Goal: Share content: Share content

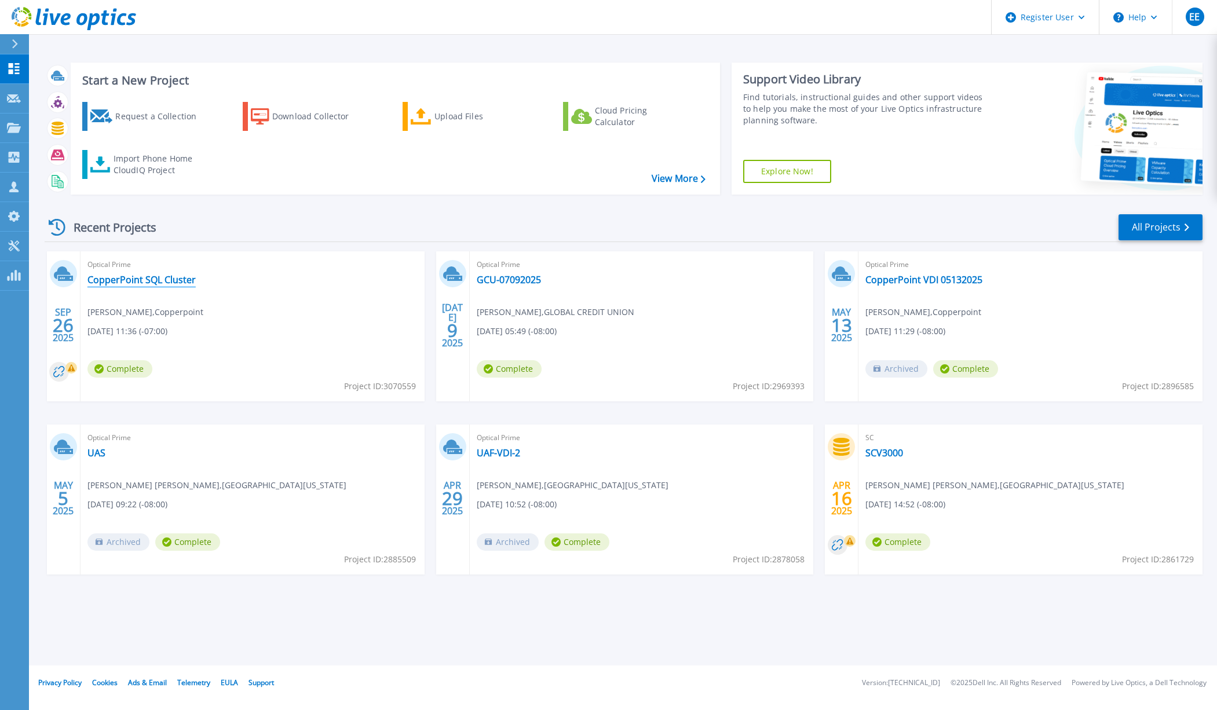
click at [151, 282] on link "CopperPoint SQL Cluster" at bounding box center [141, 280] width 108 height 12
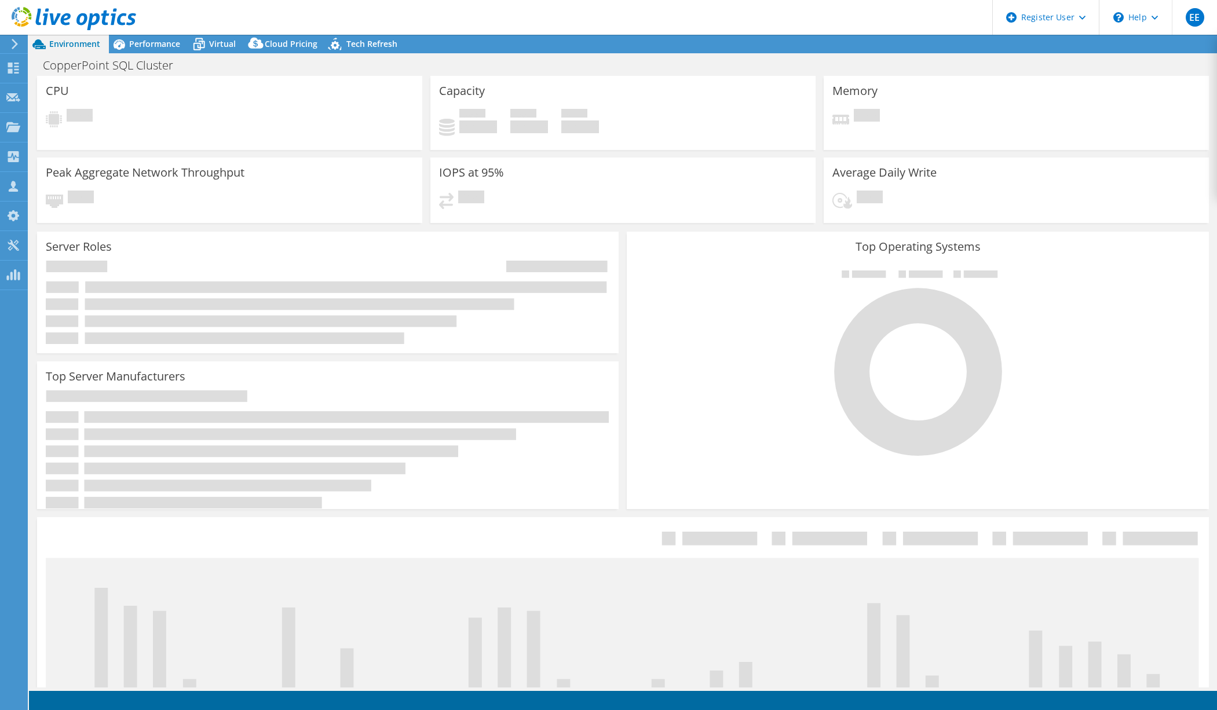
select select "USD"
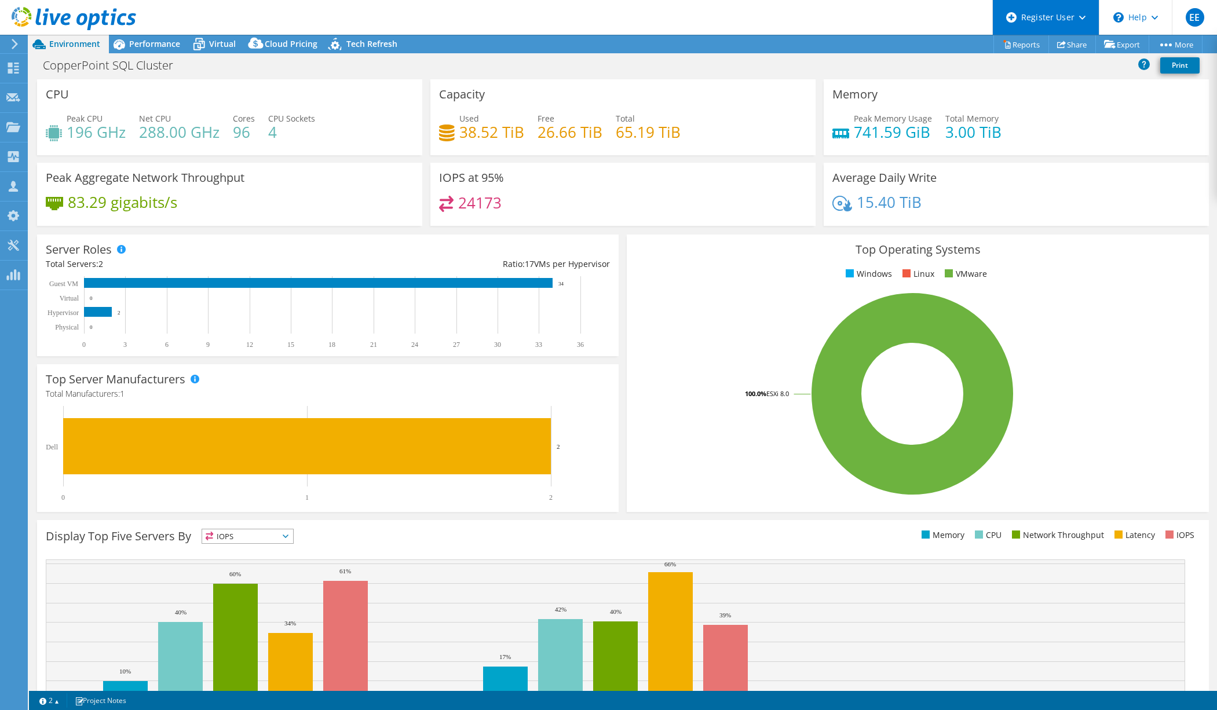
click at [1084, 22] on div "Register User" at bounding box center [1045, 17] width 107 height 35
click at [864, 9] on header "EE Dell User [PERSON_NAME] [PERSON_NAME][EMAIL_ADDRESS][PERSON_NAME][DOMAIN_NAM…" at bounding box center [608, 17] width 1217 height 35
click at [1065, 38] on link "Share" at bounding box center [1073, 44] width 48 height 18
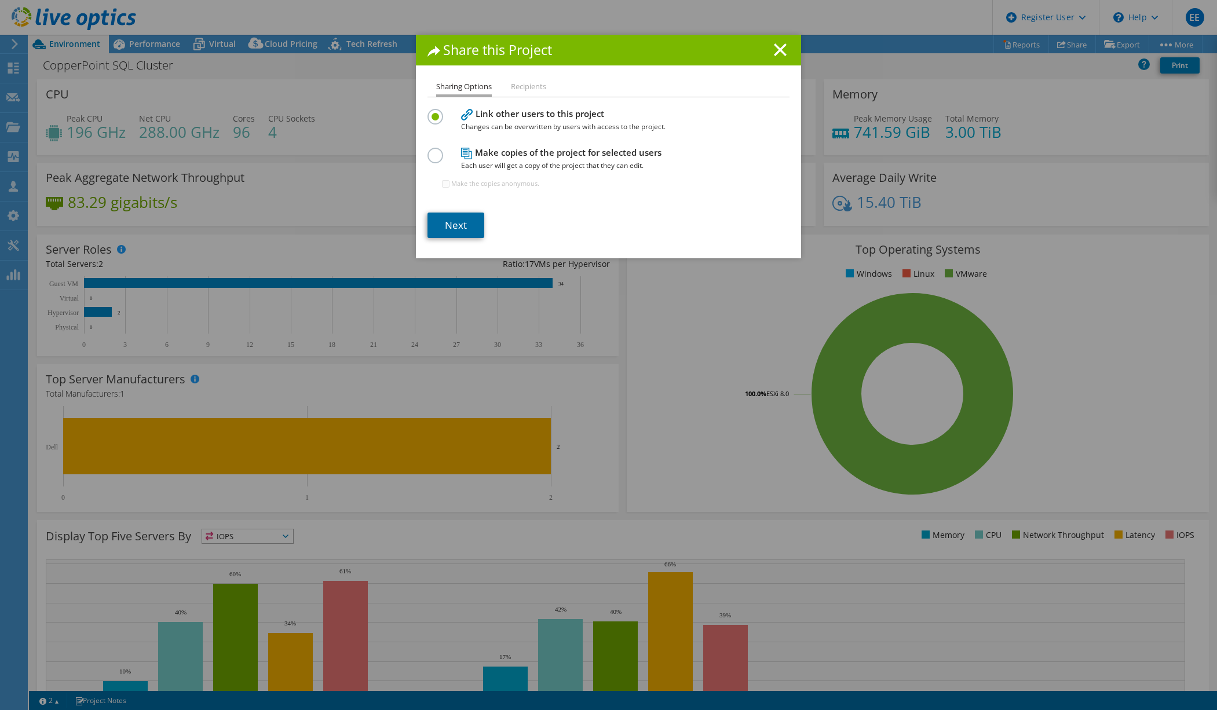
click at [457, 232] on link "Next" at bounding box center [456, 225] width 57 height 25
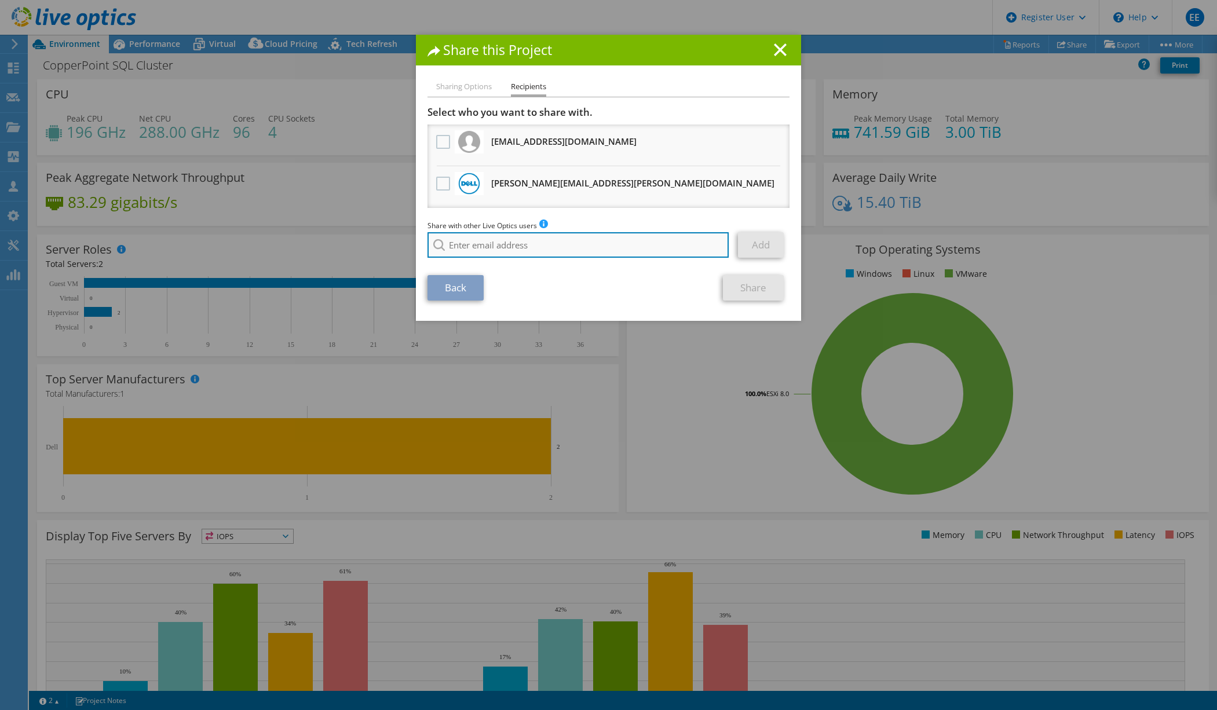
click at [512, 240] on input "search" at bounding box center [578, 244] width 301 height 25
type input "b"
click at [525, 301] on li "[PERSON_NAME][EMAIL_ADDRESS][PERSON_NAME][DOMAIN_NAME]" at bounding box center [546, 295] width 236 height 14
type input "[PERSON_NAME][EMAIL_ADDRESS][PERSON_NAME][DOMAIN_NAME]"
click at [750, 246] on link "Add" at bounding box center [761, 244] width 46 height 25
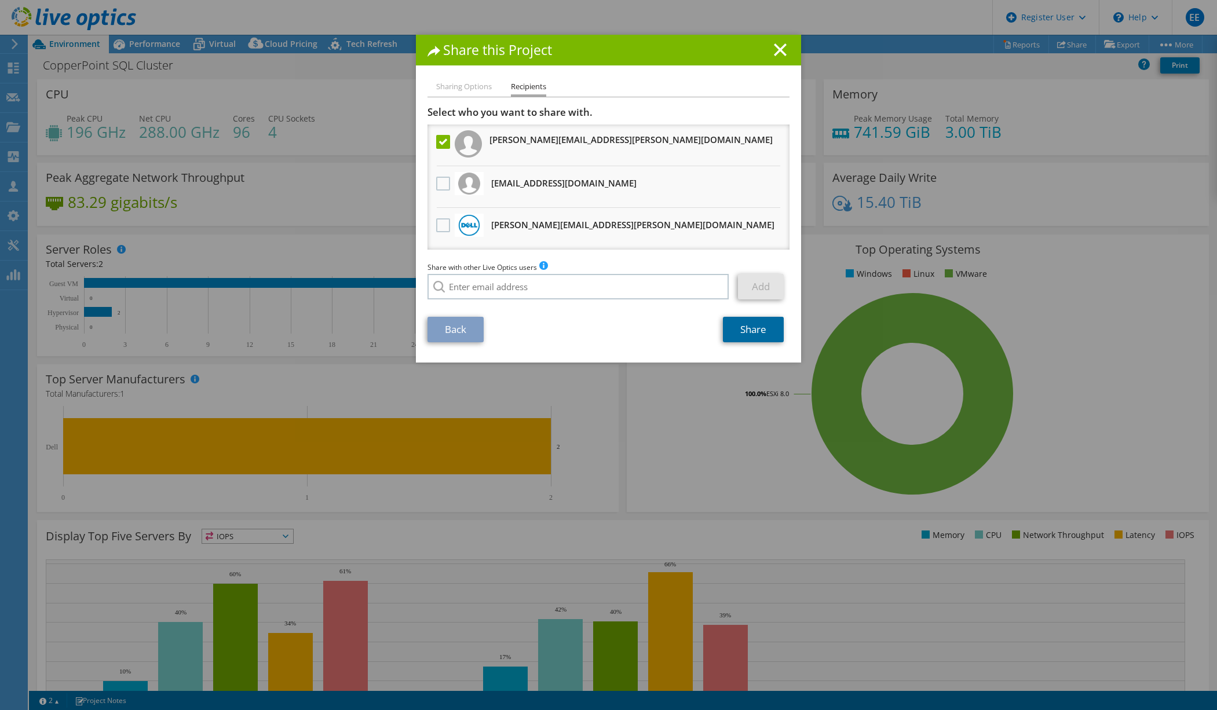
click at [750, 332] on link "Share" at bounding box center [753, 329] width 61 height 25
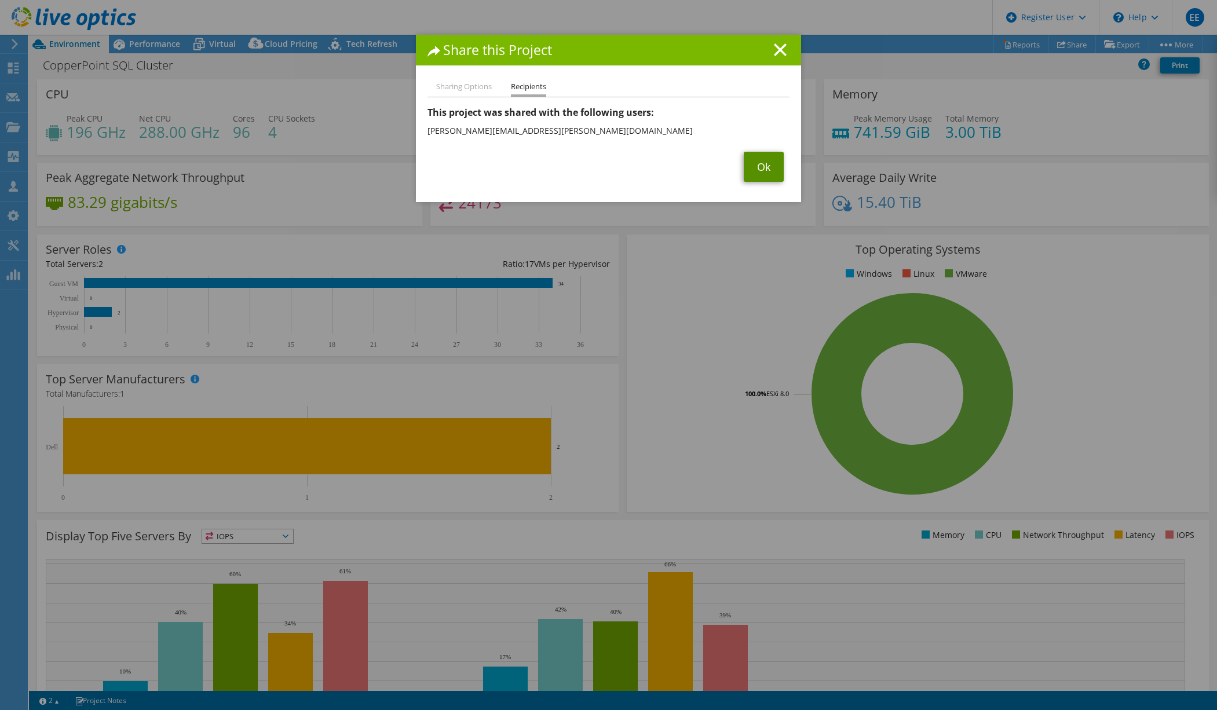
click at [762, 163] on link "Ok" at bounding box center [764, 167] width 40 height 30
